Goal: Task Accomplishment & Management: Complete application form

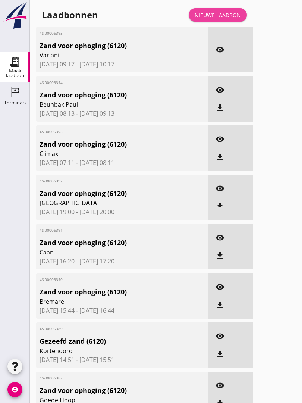
click at [229, 16] on link "Nieuwe laadbon" at bounding box center [218, 14] width 58 height 13
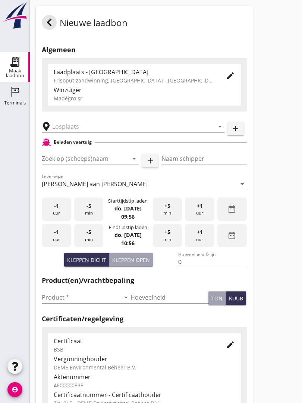
click at [82, 130] on input "text" at bounding box center [127, 126] width 151 height 12
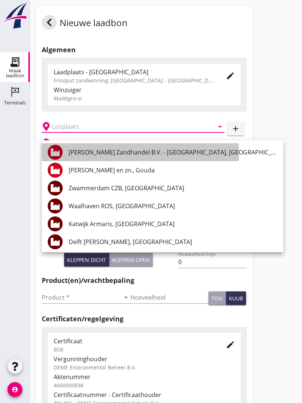
click at [142, 153] on div "[PERSON_NAME] Zandhandel B.V. - [GEOGRAPHIC_DATA], [GEOGRAPHIC_DATA]" at bounding box center [173, 152] width 209 height 9
type input "[PERSON_NAME] Zandhandel B.V. - [GEOGRAPHIC_DATA], [GEOGRAPHIC_DATA]"
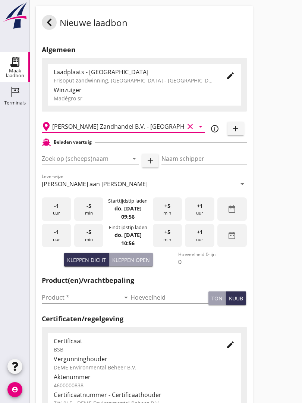
click at [112, 164] on input "Zoek op (scheeps)naam" at bounding box center [80, 159] width 76 height 12
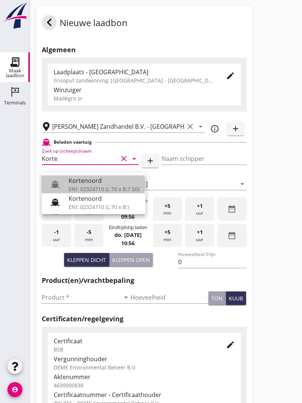
click at [89, 181] on div "Kortenoord" at bounding box center [104, 180] width 71 height 9
type input "Kortenoord"
type input "[PERSON_NAME]"
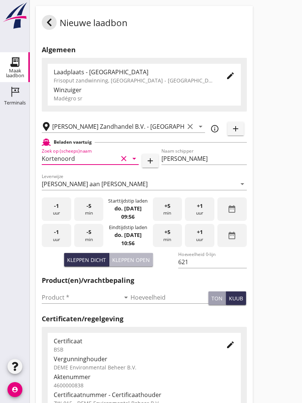
click at [138, 266] on button "Kleppen open" at bounding box center [131, 259] width 44 height 13
type input "518"
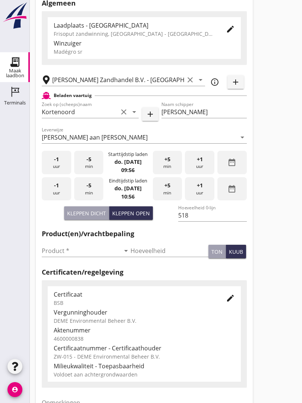
scroll to position [50, 0]
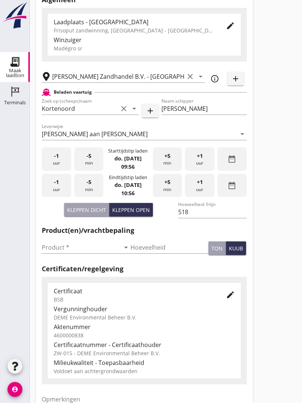
click at [57, 254] on input "Product *" at bounding box center [81, 248] width 78 height 12
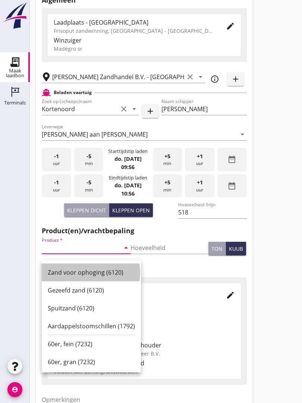
click at [92, 270] on div "Zand voor ophoging (6120)" at bounding box center [91, 272] width 87 height 9
type input "Zand voor ophoging (6120)"
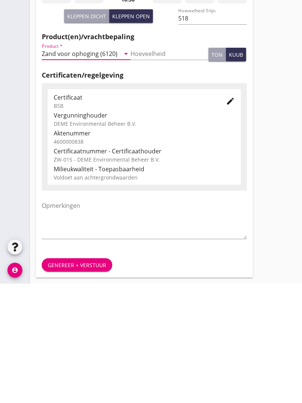
scroll to position [131, 0]
click at [82, 380] on div "Genereer + verstuur" at bounding box center [77, 384] width 59 height 8
